Goal: Find specific page/section

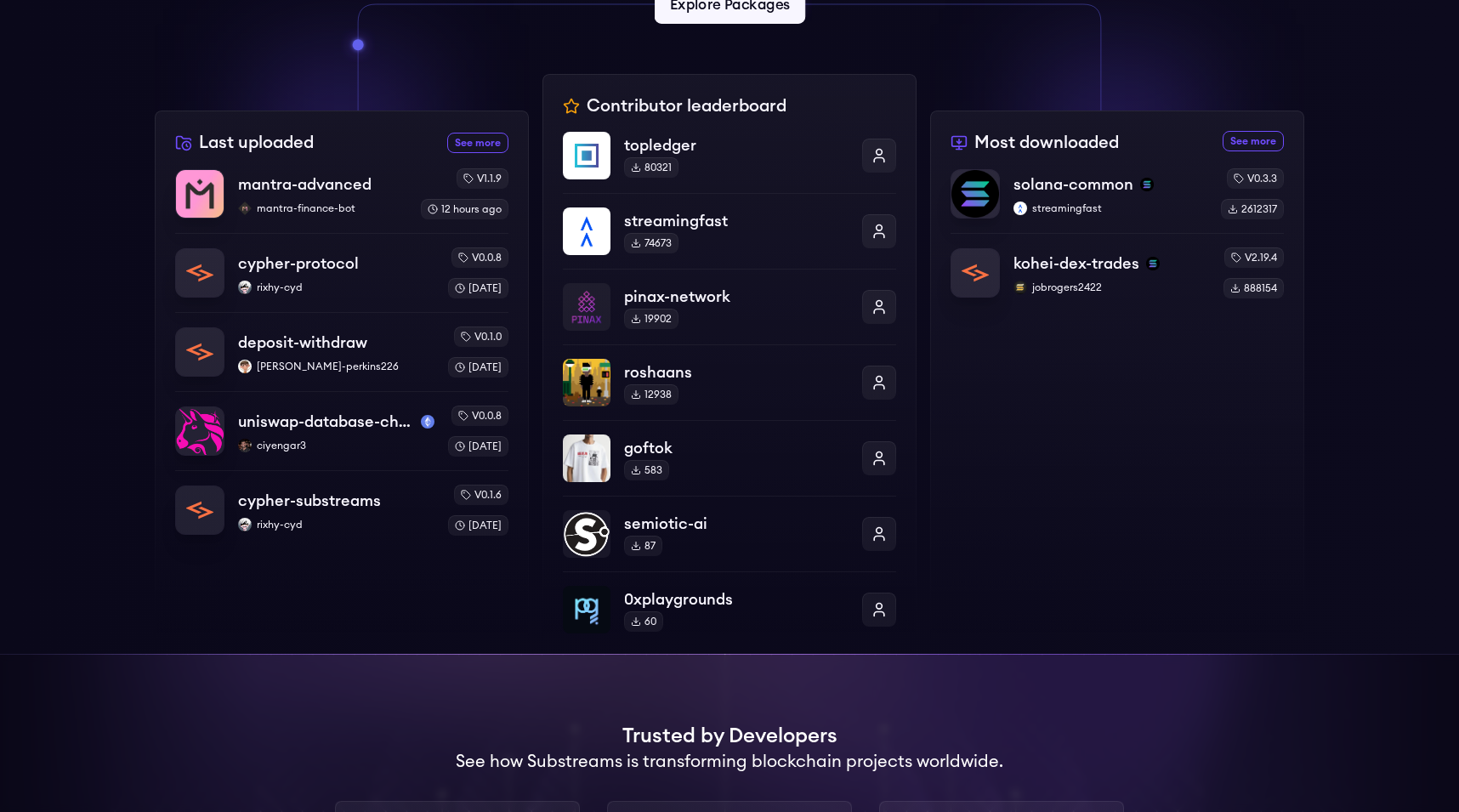
scroll to position [539, 0]
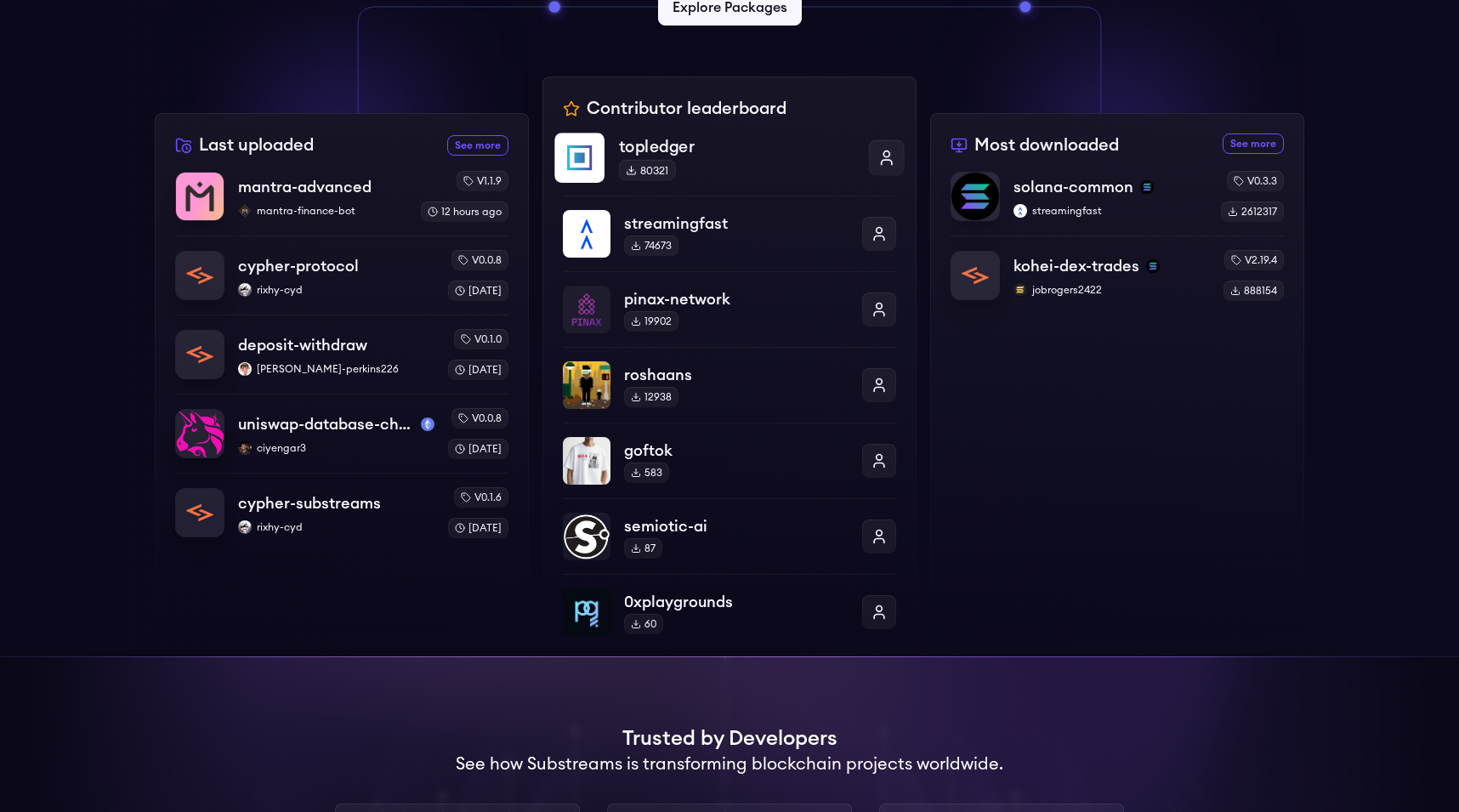
click at [682, 146] on p "topledger" at bounding box center [736, 146] width 236 height 25
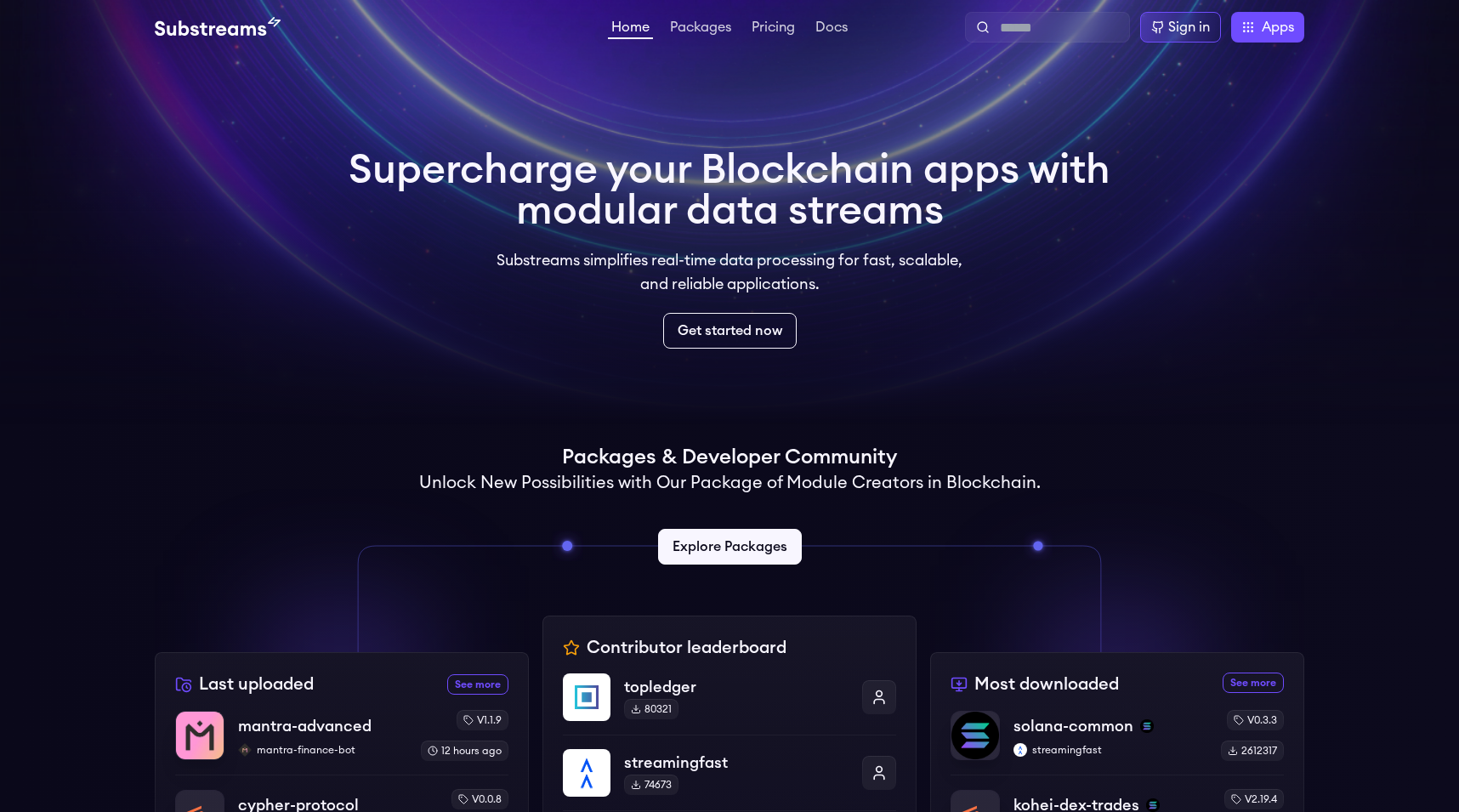
scroll to position [529, 0]
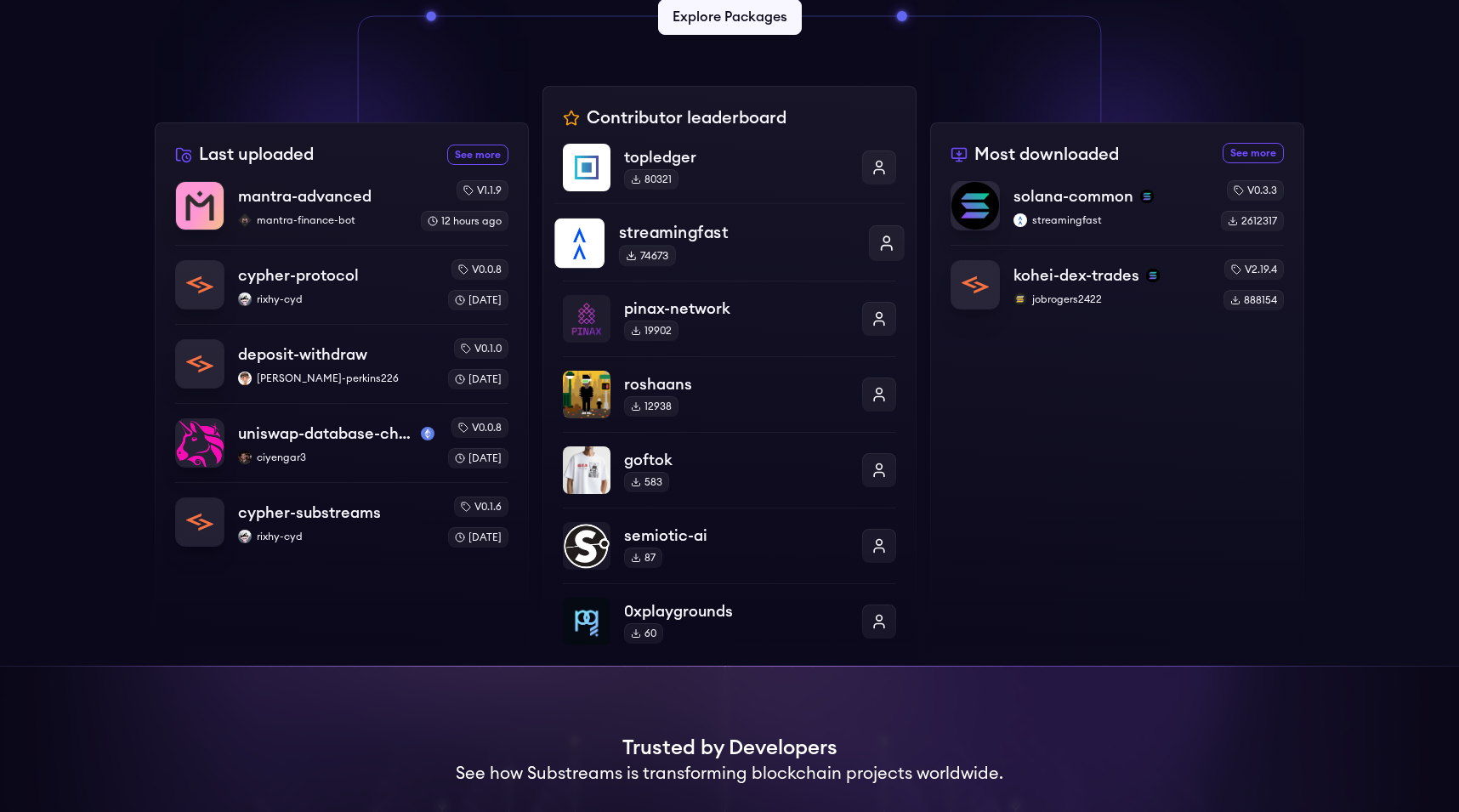
click at [683, 262] on div "streamingfast 74673" at bounding box center [736, 243] width 236 height 47
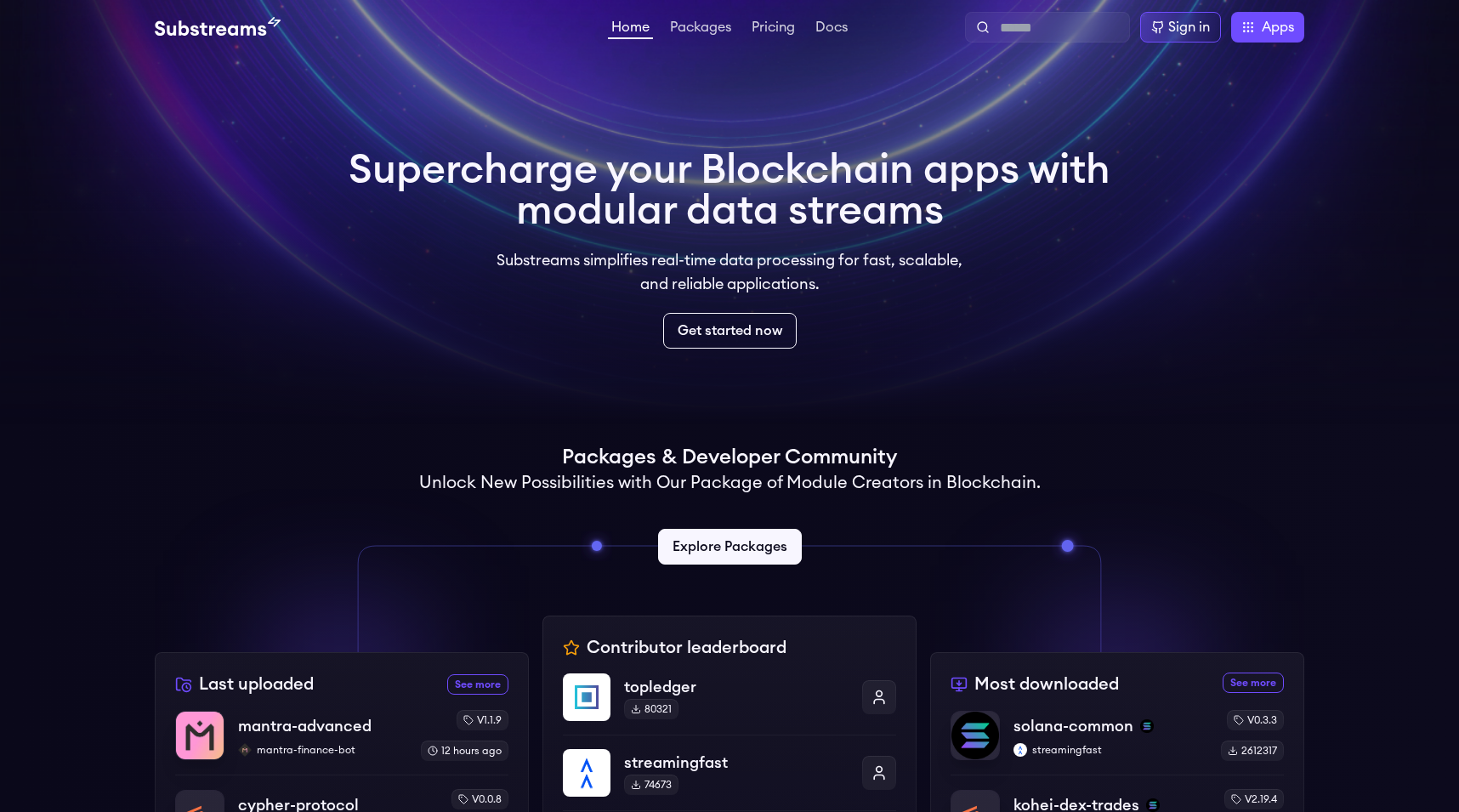
scroll to position [521, 0]
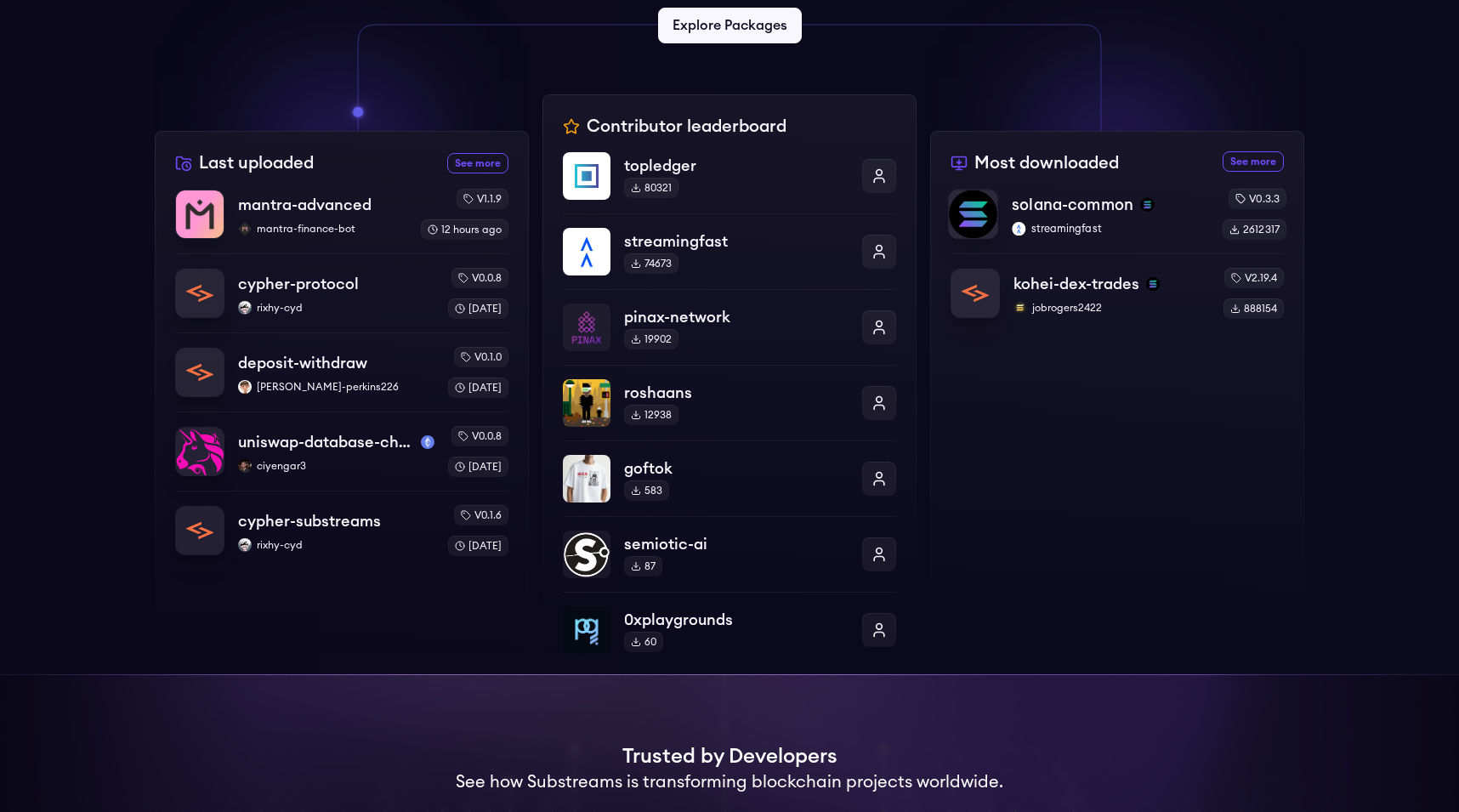
click at [1077, 202] on p "solana-common" at bounding box center [1073, 205] width 122 height 24
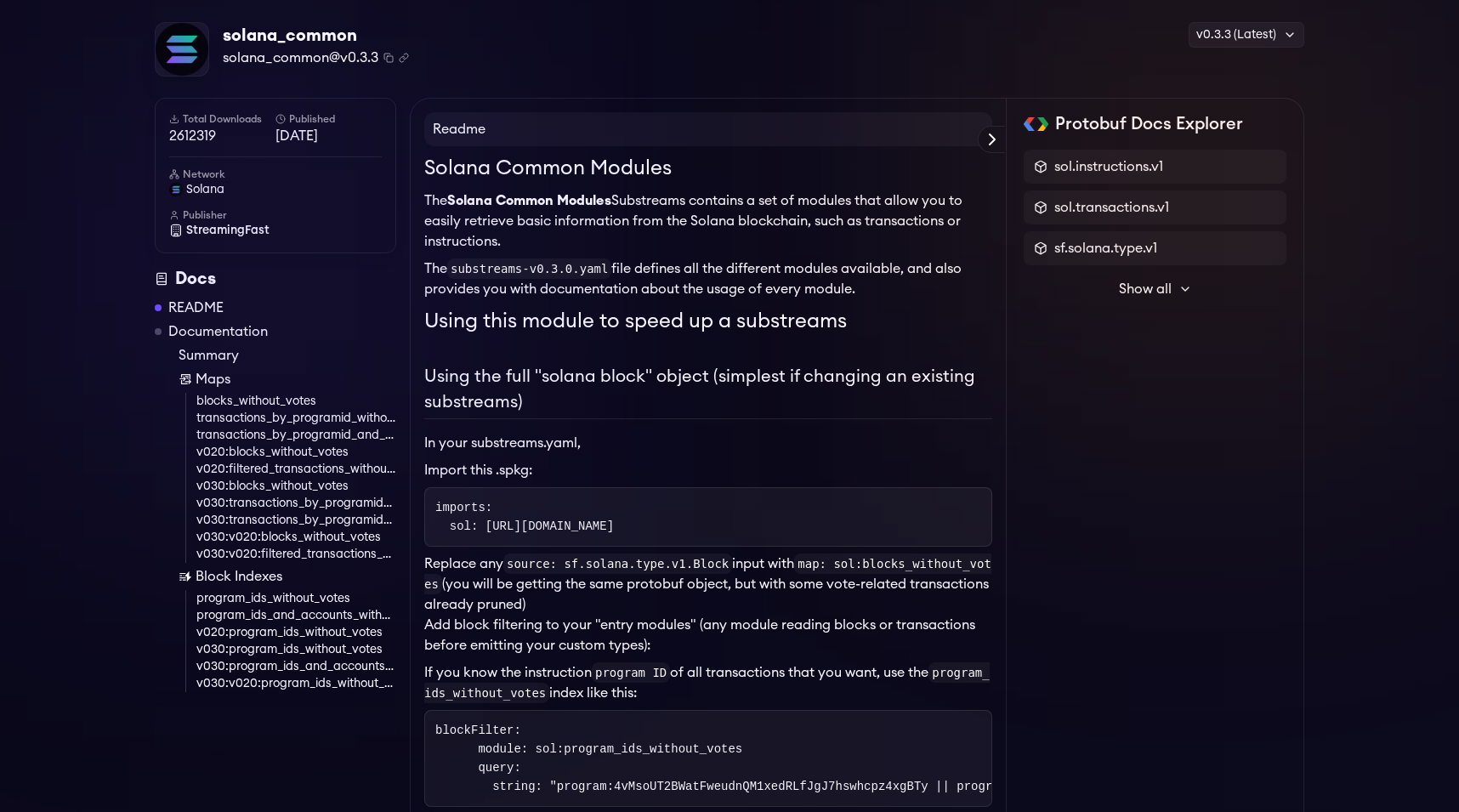
scroll to position [50, 0]
